Goal: Task Accomplishment & Management: Use online tool/utility

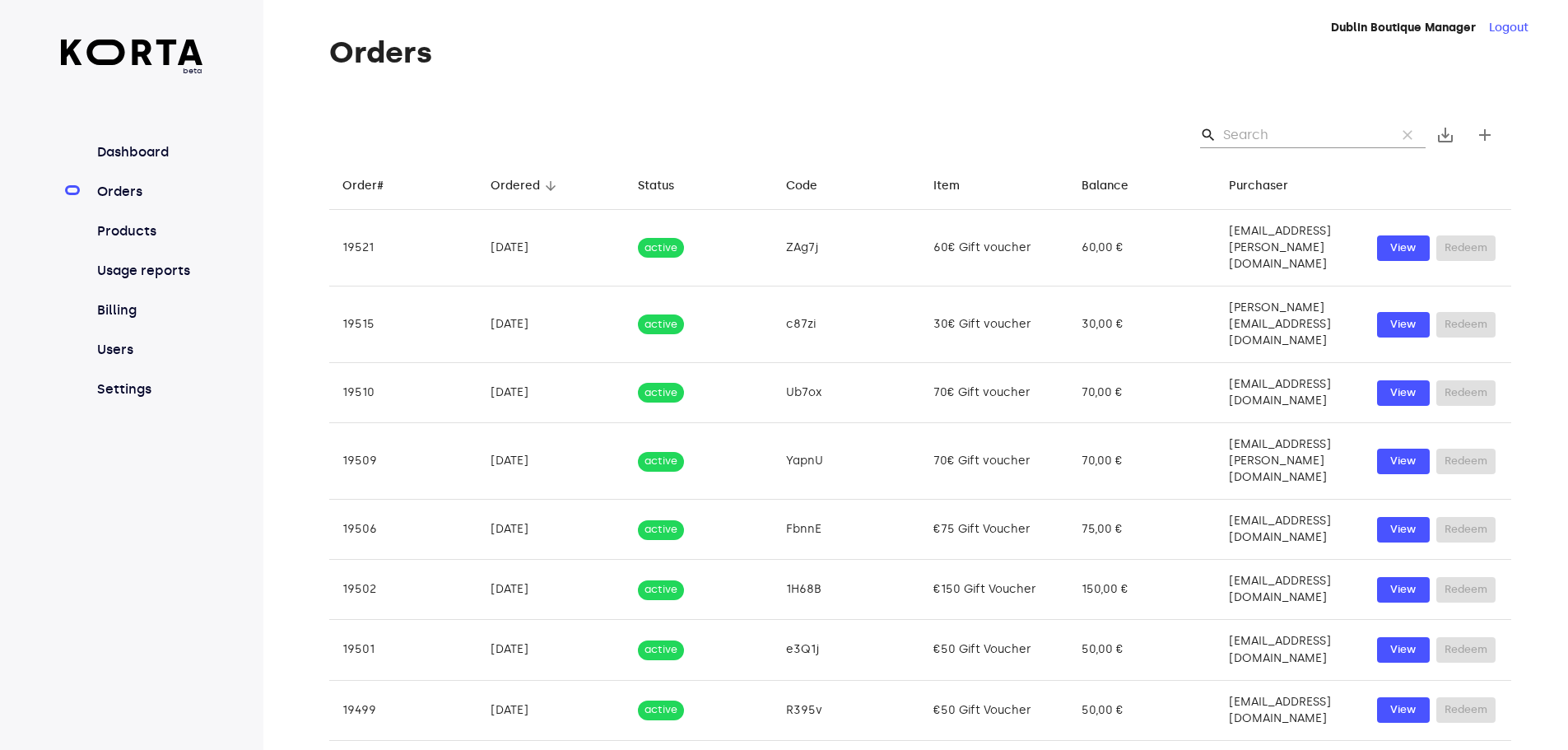
click at [1277, 136] on input "Search" at bounding box center [1302, 134] width 160 height 26
type input "o"
click at [1290, 132] on input "o" at bounding box center [1302, 134] width 160 height 26
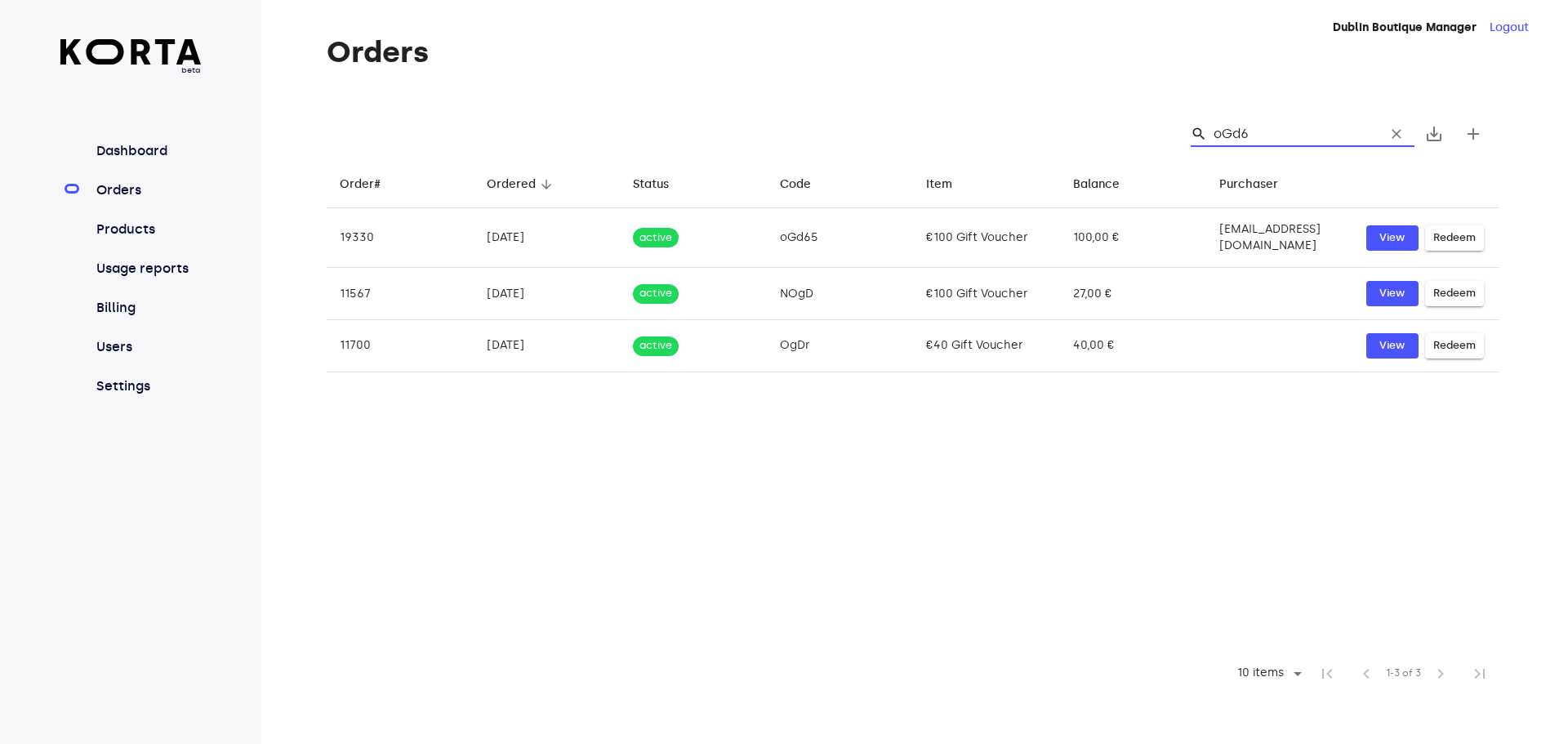
type input "oGd65"
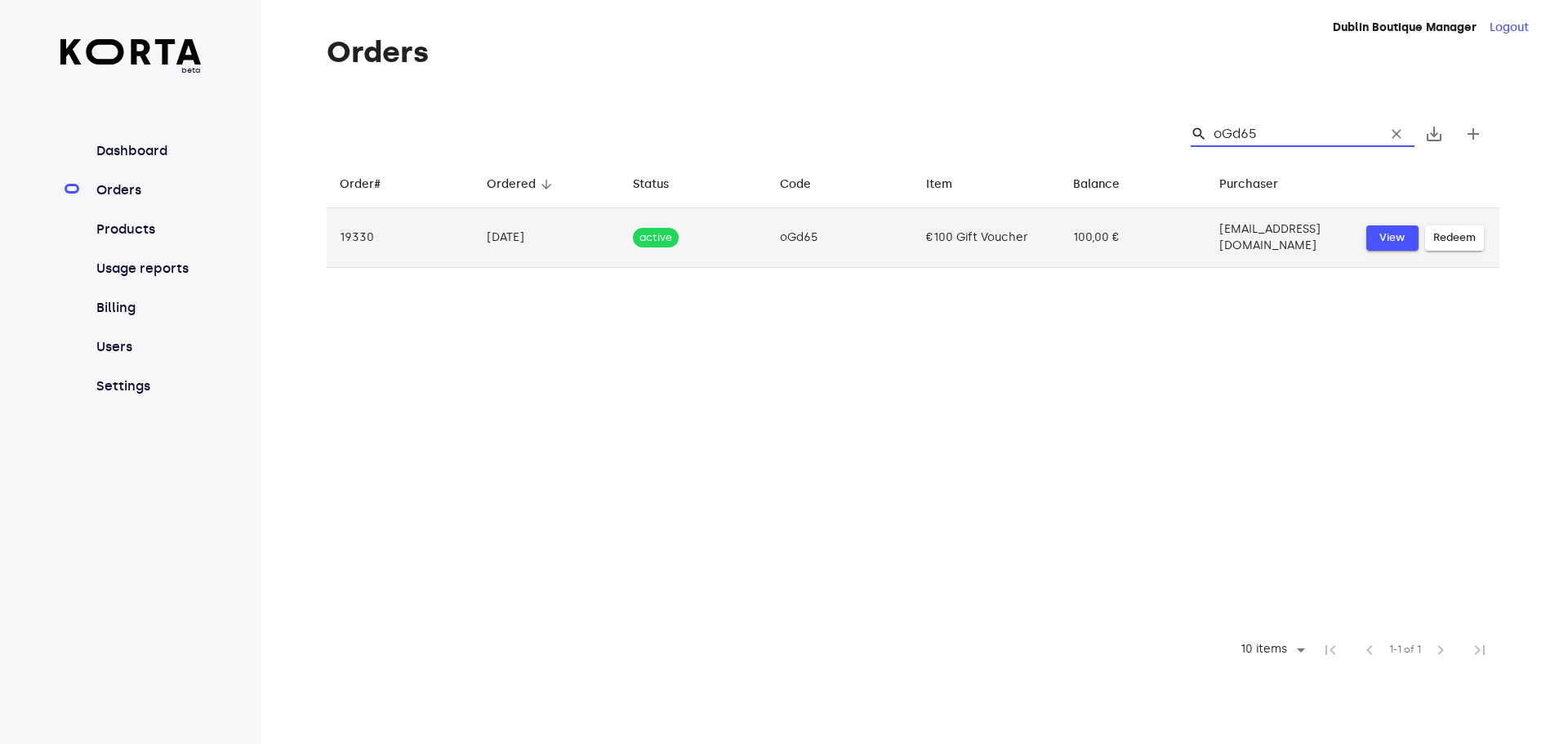
click at [1391, 237] on span "View" at bounding box center [1392, 238] width 36 height 19
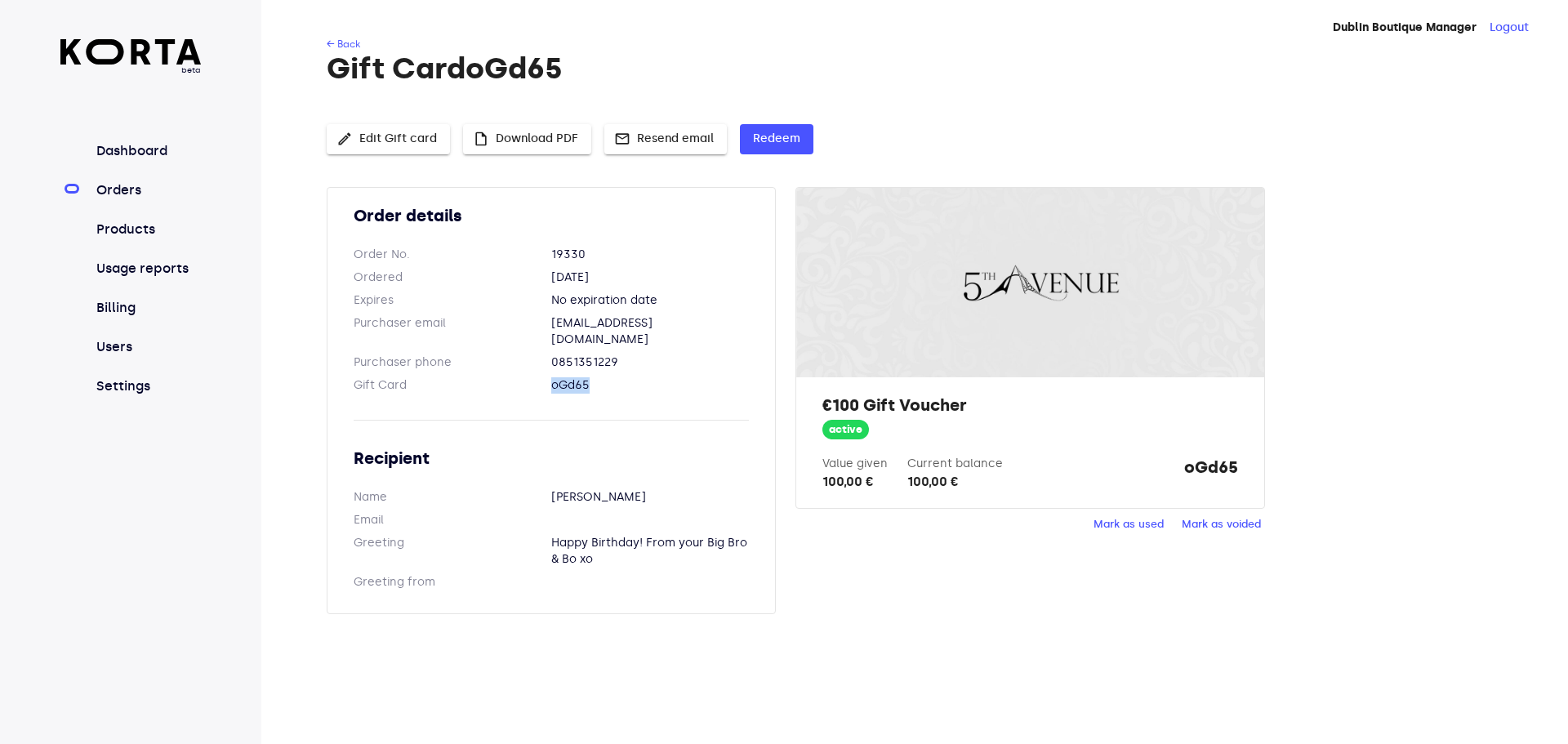
drag, startPoint x: 587, startPoint y: 370, endPoint x: 514, endPoint y: 369, distance: 73.0
click at [514, 377] on dl "Gift Card oGd65" at bounding box center [551, 386] width 396 height 17
copy dl "oGd65"
click at [789, 124] on button "Redeem" at bounding box center [776, 139] width 73 height 30
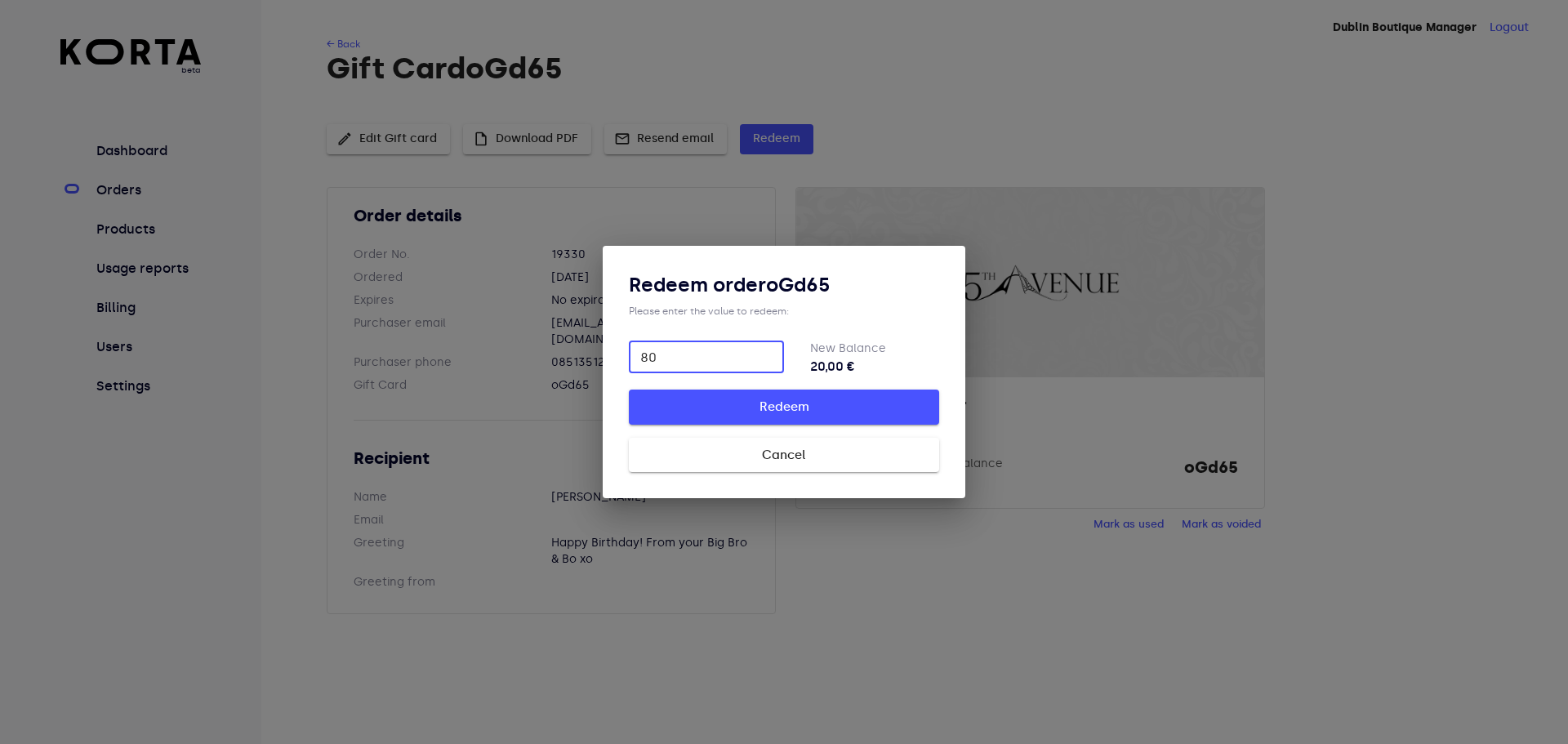
type input "80"
click at [865, 400] on span "Redeem" at bounding box center [784, 407] width 258 height 22
